Goal: Information Seeking & Learning: Learn about a topic

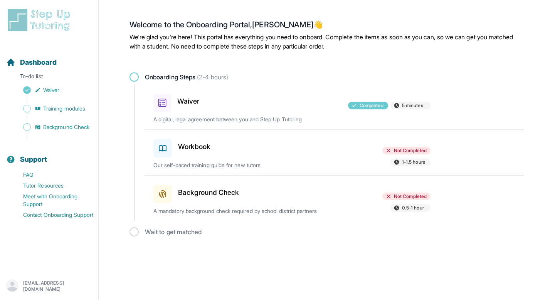
click at [217, 149] on div "Workbook" at bounding box center [198, 147] width 90 height 22
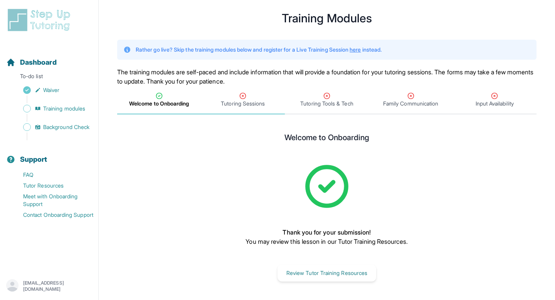
click at [243, 100] on span "Tutoring Sessions" at bounding box center [243, 104] width 44 height 8
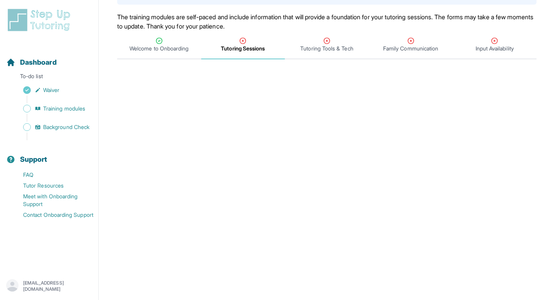
scroll to position [37, 0]
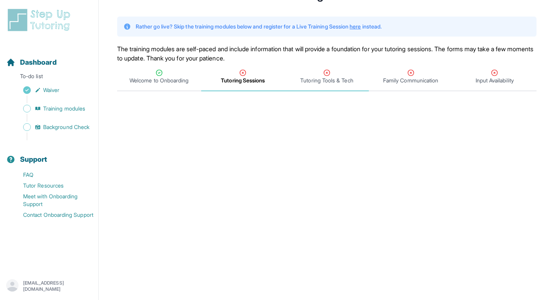
click at [321, 81] on span "Tutoring Tools & Tech" at bounding box center [326, 81] width 53 height 8
click at [247, 81] on span "Tutoring Sessions" at bounding box center [243, 81] width 44 height 8
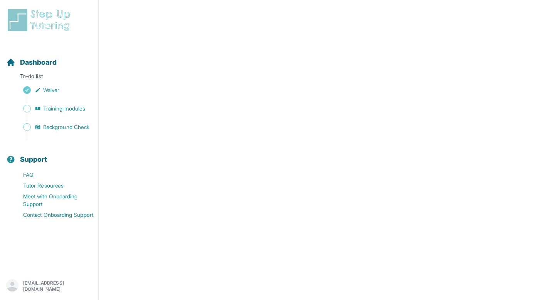
scroll to position [261, 0]
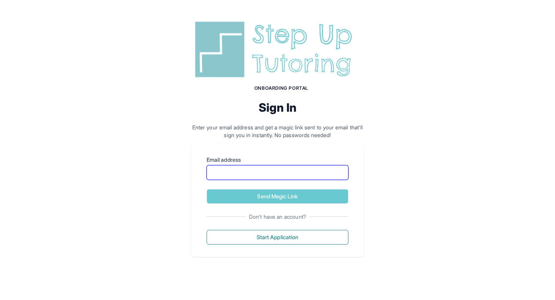
click at [261, 171] on input "Email address" at bounding box center [277, 172] width 142 height 15
type input "**********"
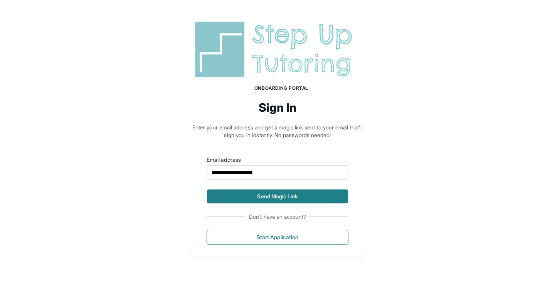
click at [259, 199] on button "Send Magic Link" at bounding box center [277, 196] width 142 height 15
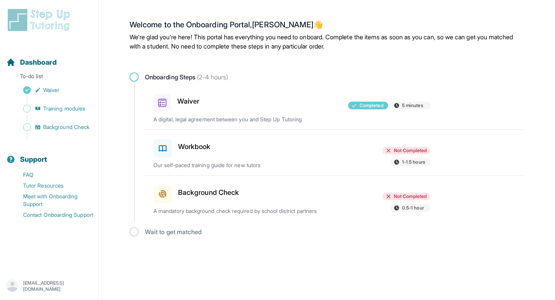
click at [225, 159] on div "Workbook Not Completed 1-1.5 hours Our self-paced training guide for new tutors" at bounding box center [338, 152] width 371 height 45
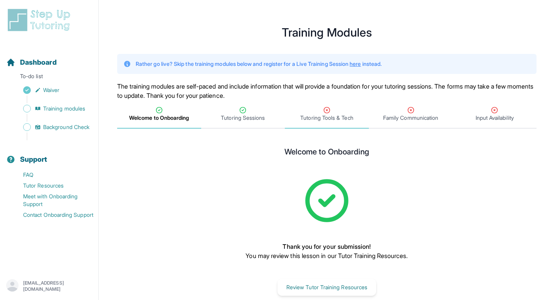
click at [322, 120] on span "Tutoring Tools & Tech" at bounding box center [326, 118] width 53 height 8
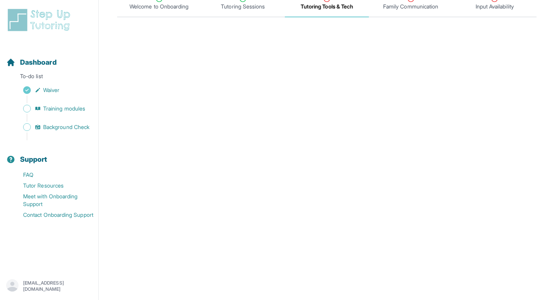
scroll to position [91, 0]
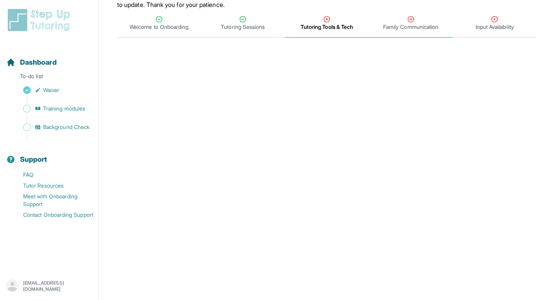
click at [401, 22] on div "Family Communication" at bounding box center [410, 22] width 81 height 15
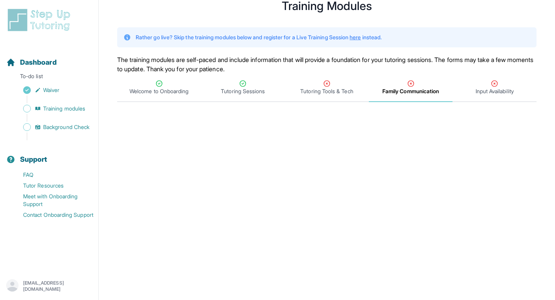
scroll to position [10, 0]
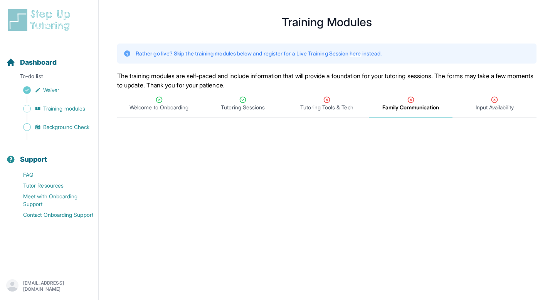
click at [361, 53] on link "here" at bounding box center [354, 53] width 11 height 7
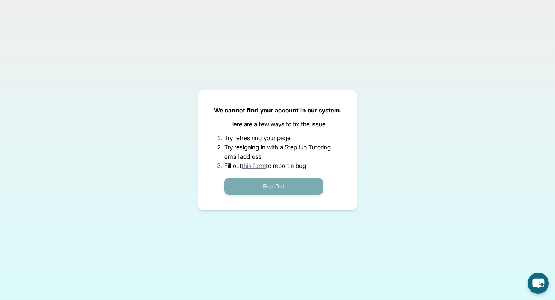
click at [255, 185] on button "Sign Out" at bounding box center [273, 186] width 99 height 17
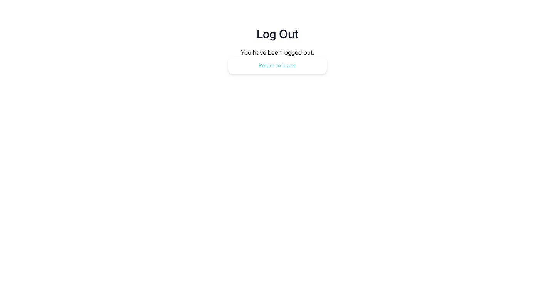
click at [250, 59] on button "Return to home" at bounding box center [277, 65] width 99 height 17
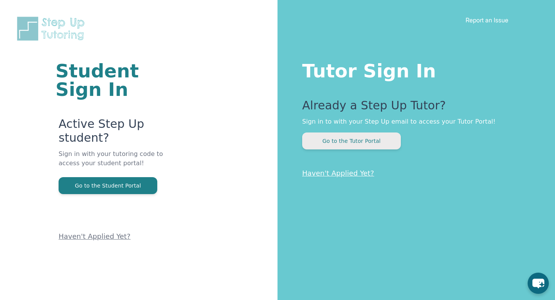
click at [359, 141] on button "Go to the Tutor Portal" at bounding box center [351, 141] width 99 height 17
